Goal: Transaction & Acquisition: Purchase product/service

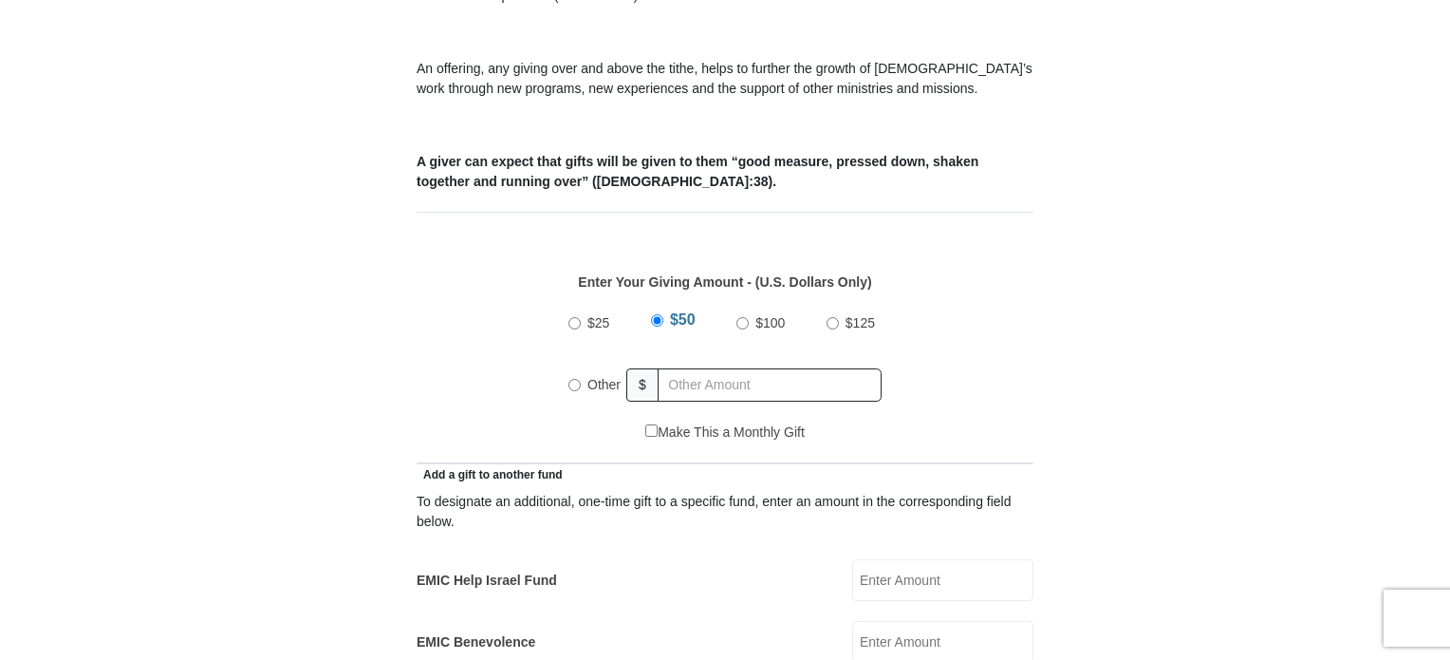
scroll to position [682, 0]
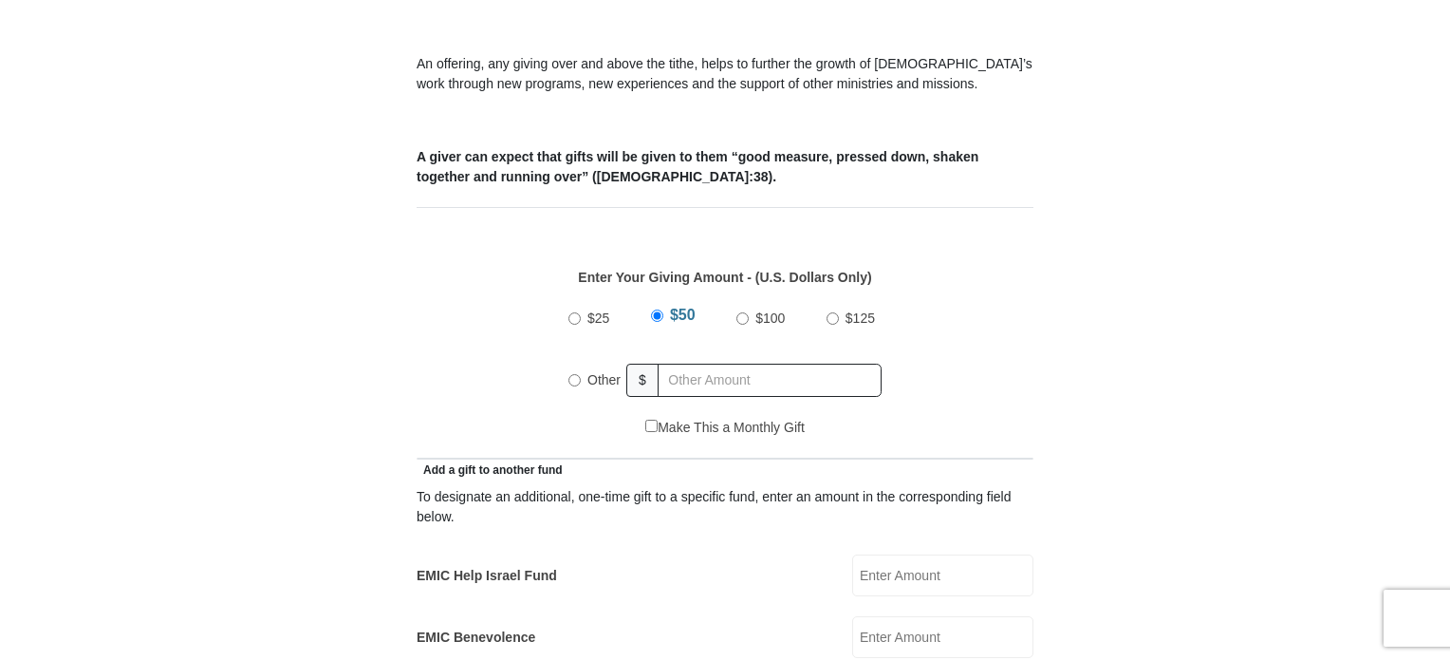
click at [581, 359] on label "Other" at bounding box center [604, 380] width 47 height 42
click at [581, 374] on input "Other" at bounding box center [574, 380] width 12 height 12
radio input "true"
click at [694, 363] on input "text" at bounding box center [772, 379] width 217 height 33
type input "10.00"
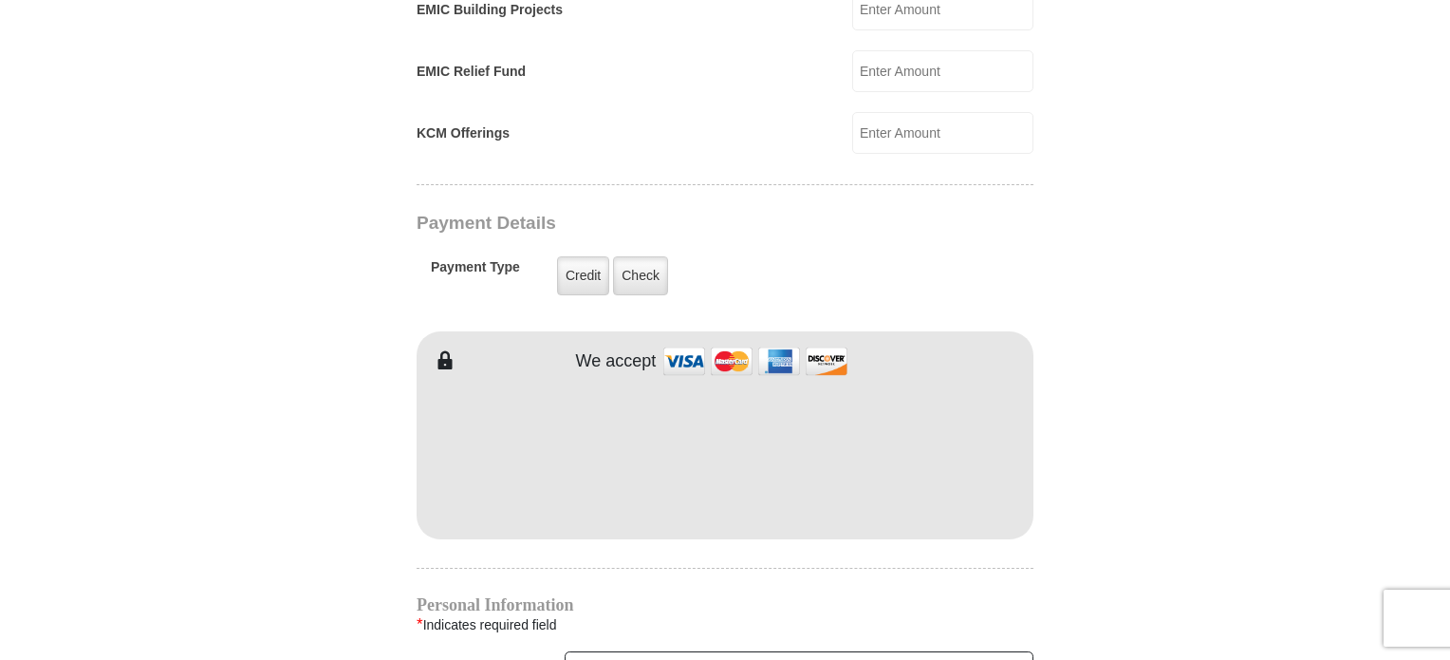
scroll to position [1411, 0]
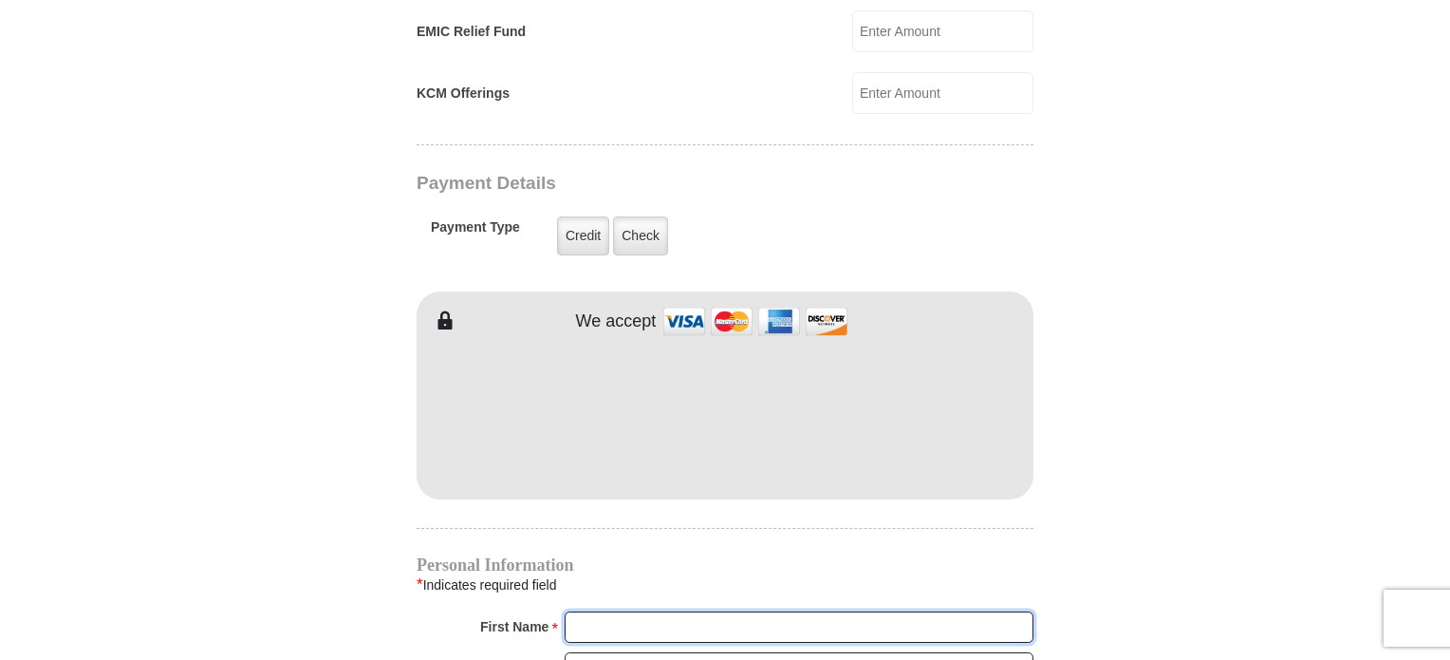
type input "[PERSON_NAME]"
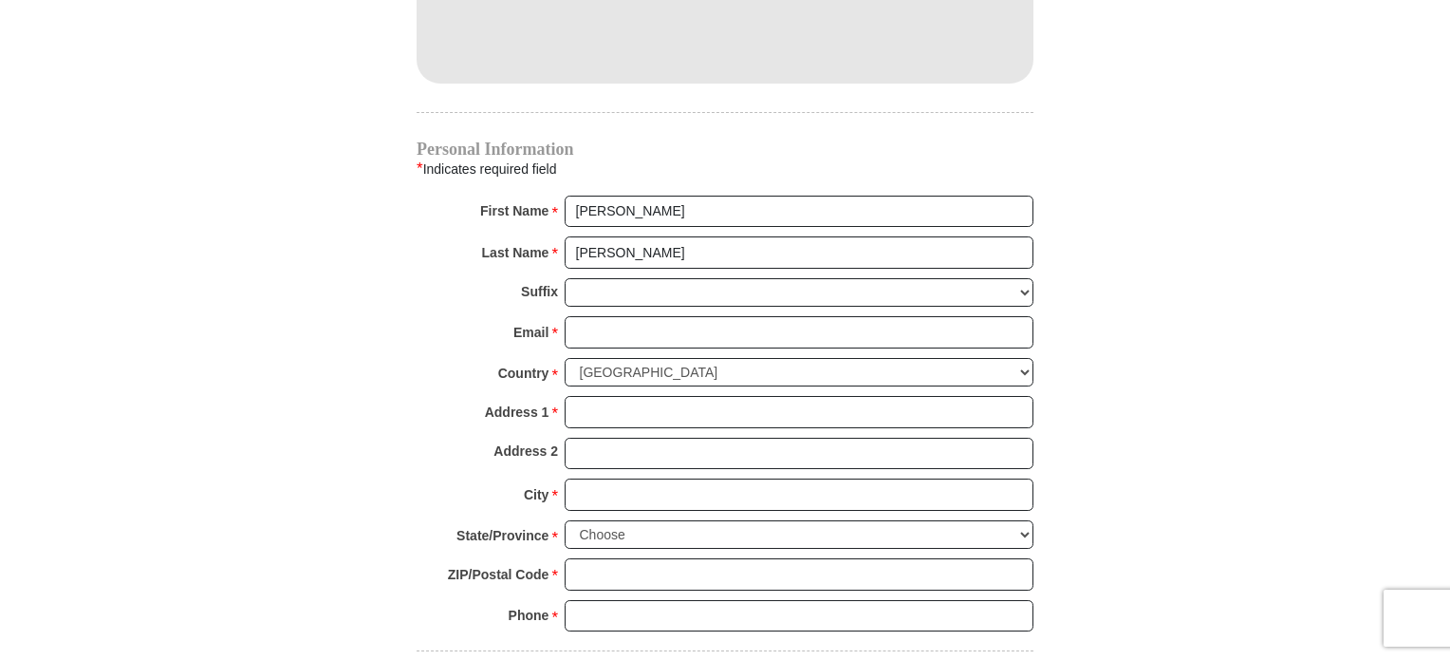
scroll to position [1830, 0]
click at [641, 393] on input "Address 1 *" at bounding box center [799, 409] width 469 height 32
type input "[STREET_ADDRESS][PERSON_NAME]"
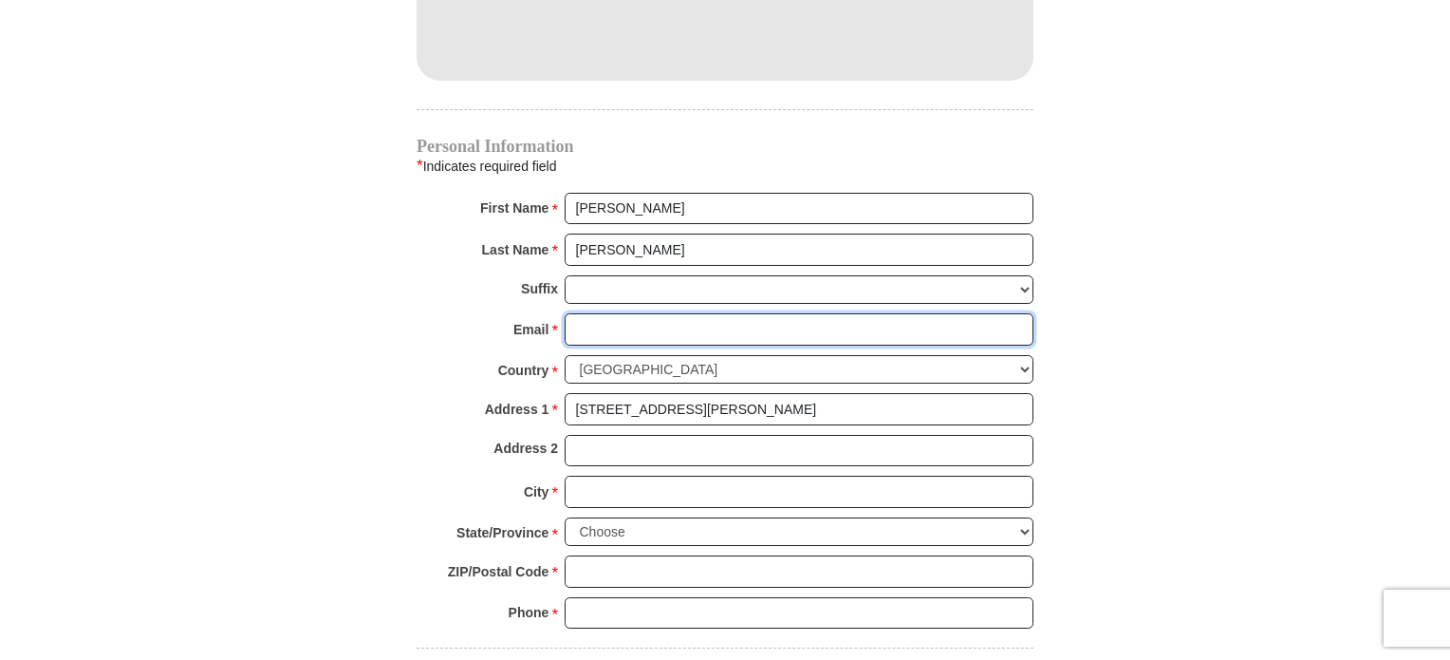
type input "[EMAIL_ADDRESS][DOMAIN_NAME]"
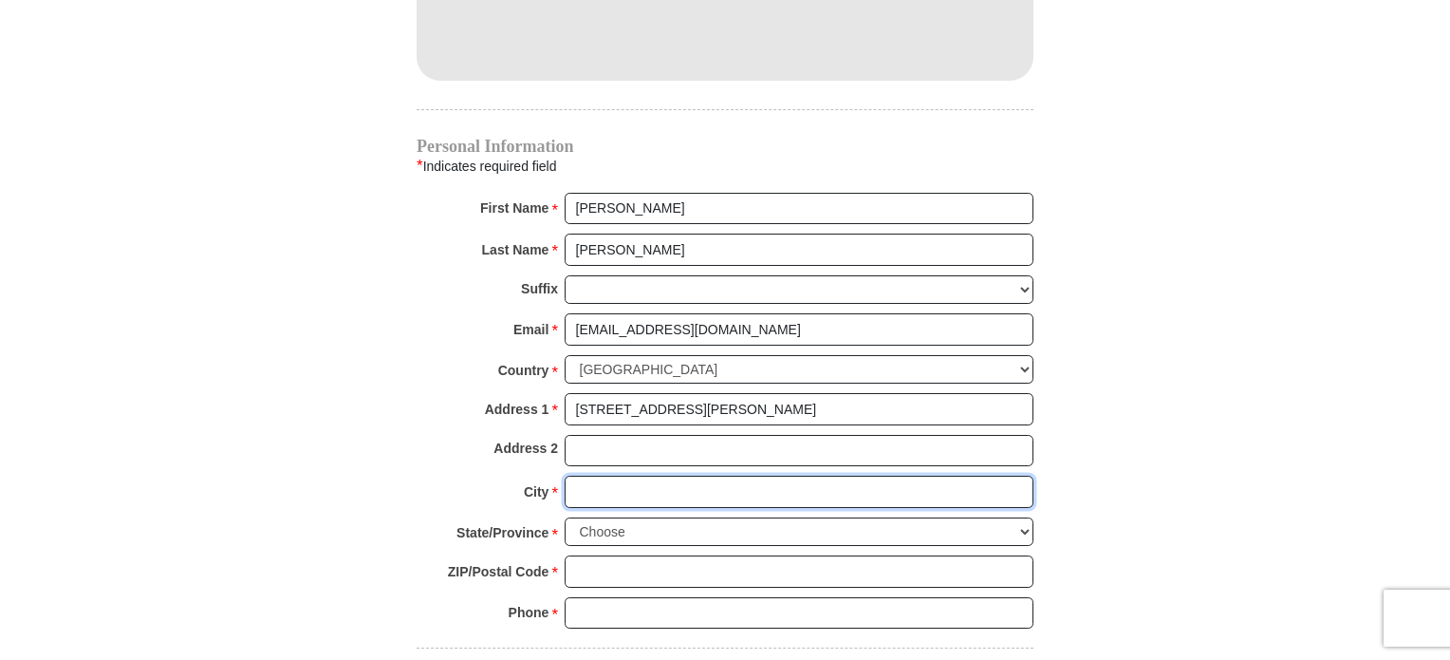
type input "[GEOGRAPHIC_DATA]"
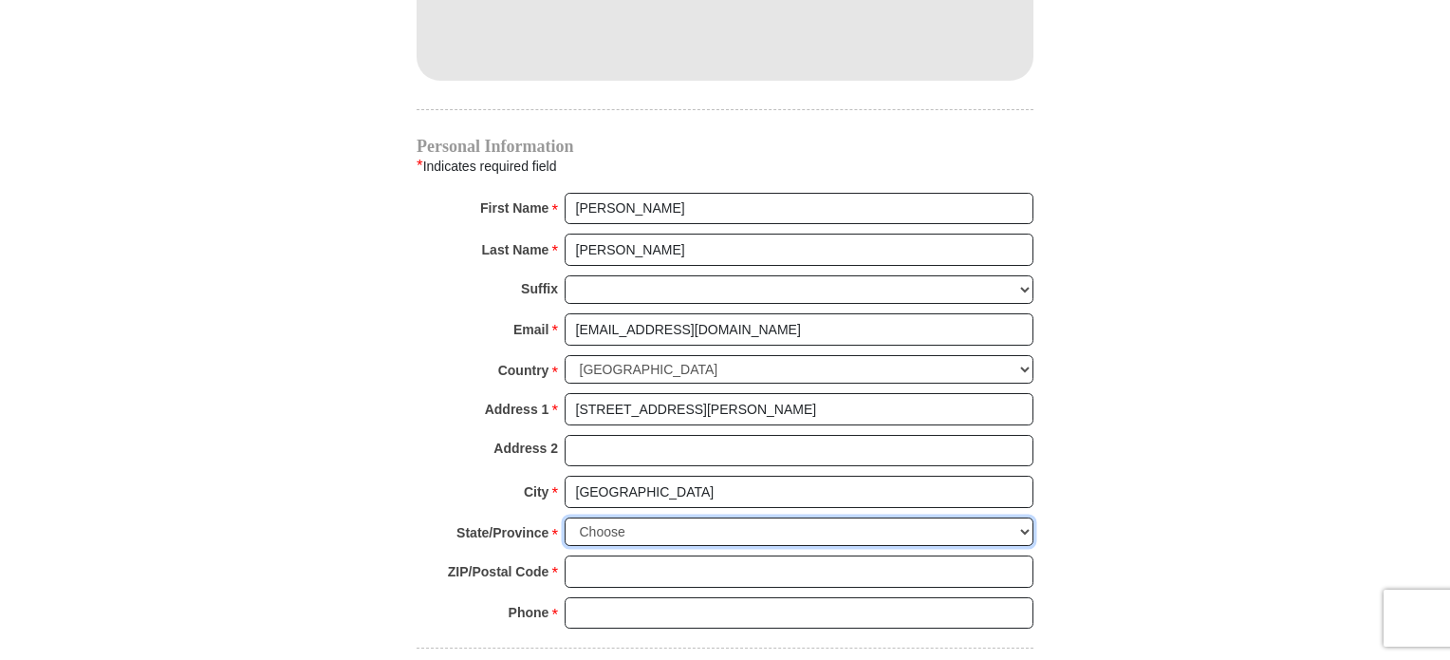
select select "VA"
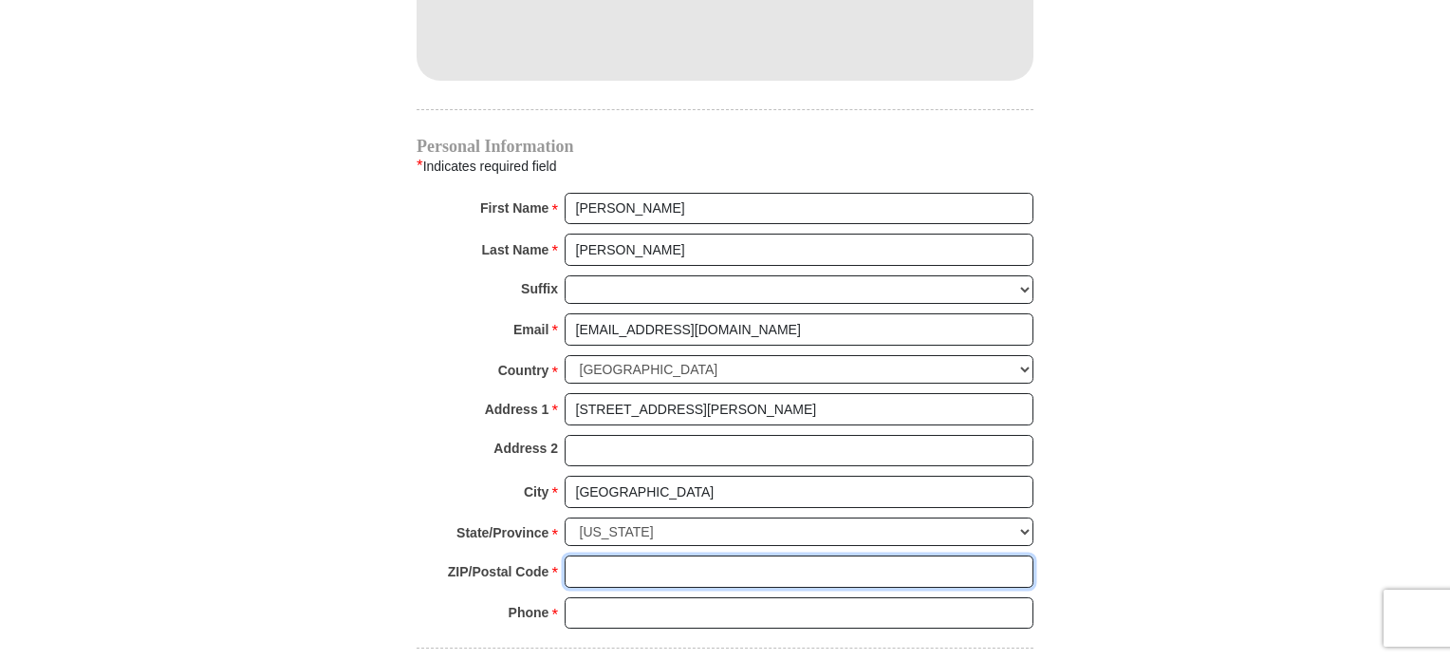
type input "24502"
type input "8458203904"
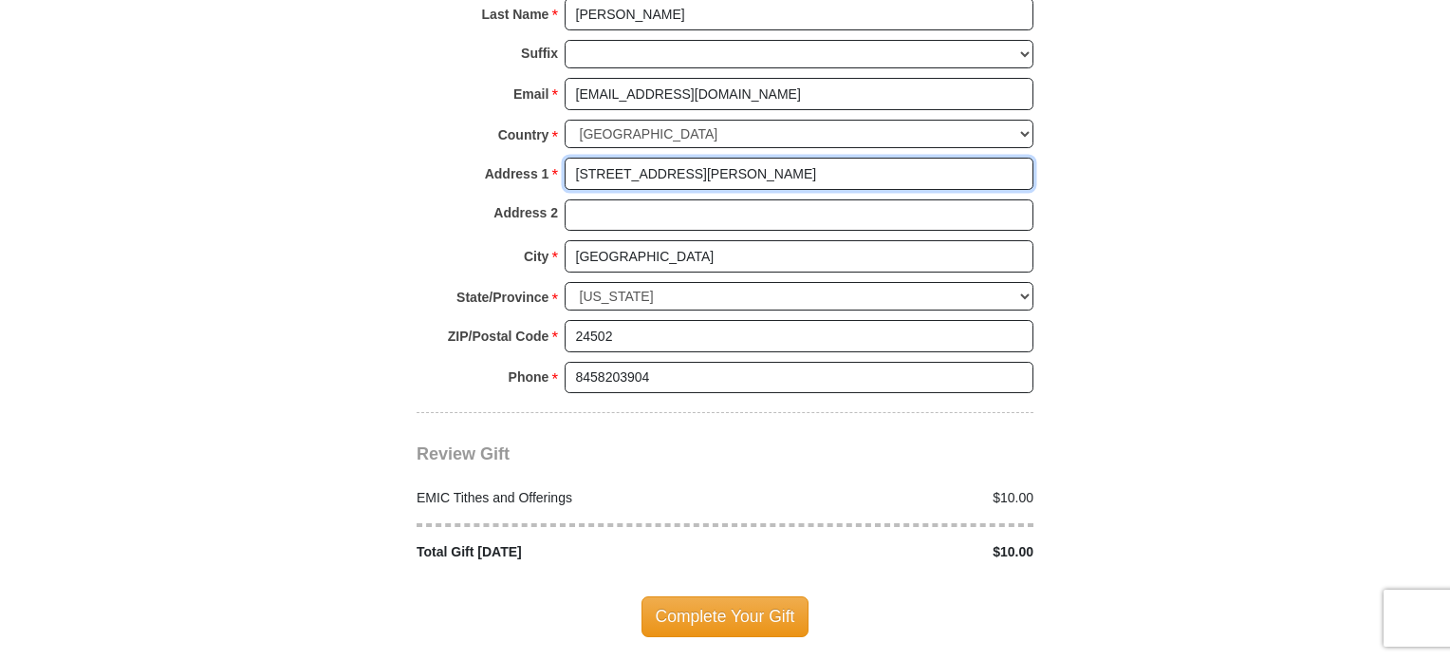
scroll to position [2171, 0]
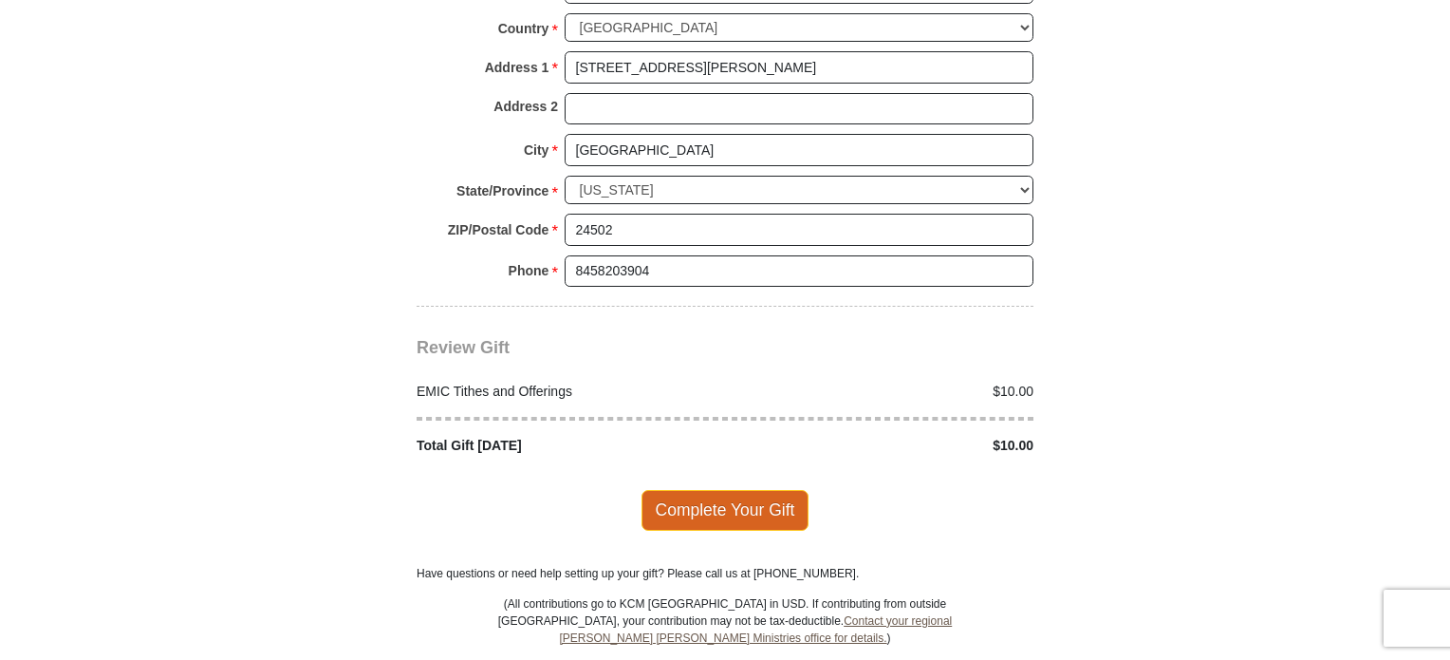
click at [787, 490] on span "Complete Your Gift" at bounding box center [726, 510] width 168 height 40
